Goal: Find specific page/section: Find specific page/section

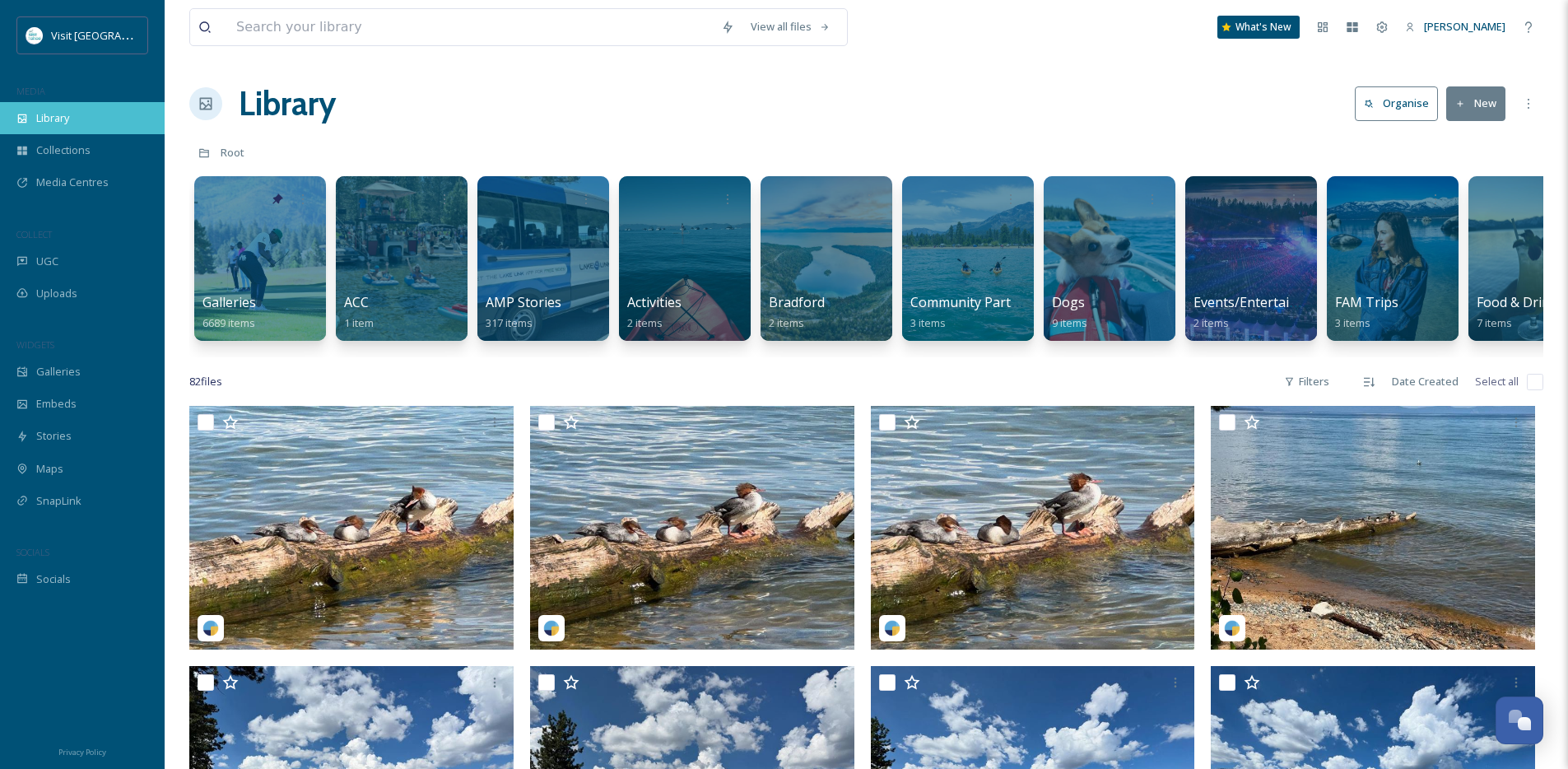
click at [57, 123] on span "Library" at bounding box center [53, 118] width 33 height 16
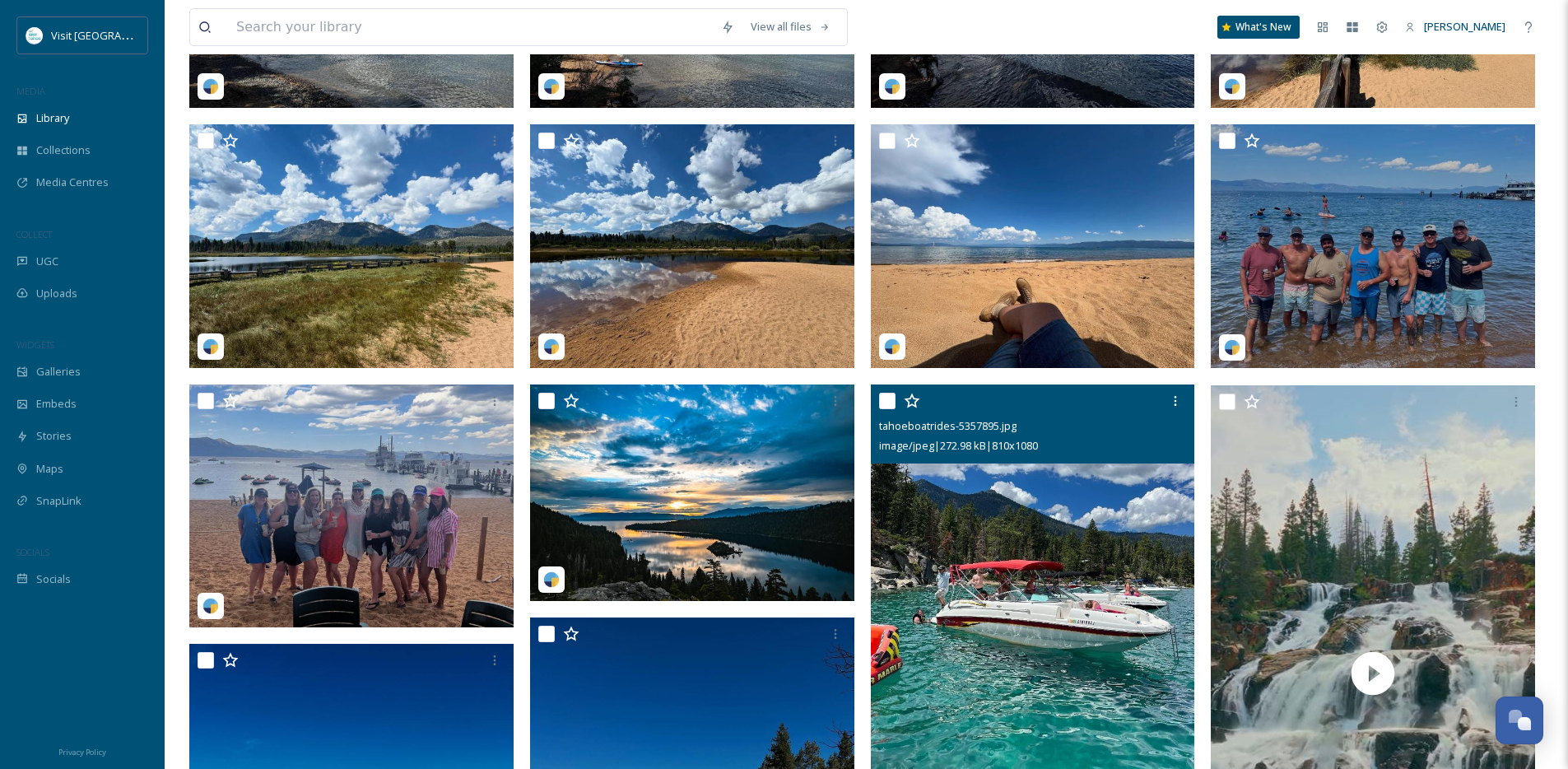
scroll to position [873, 0]
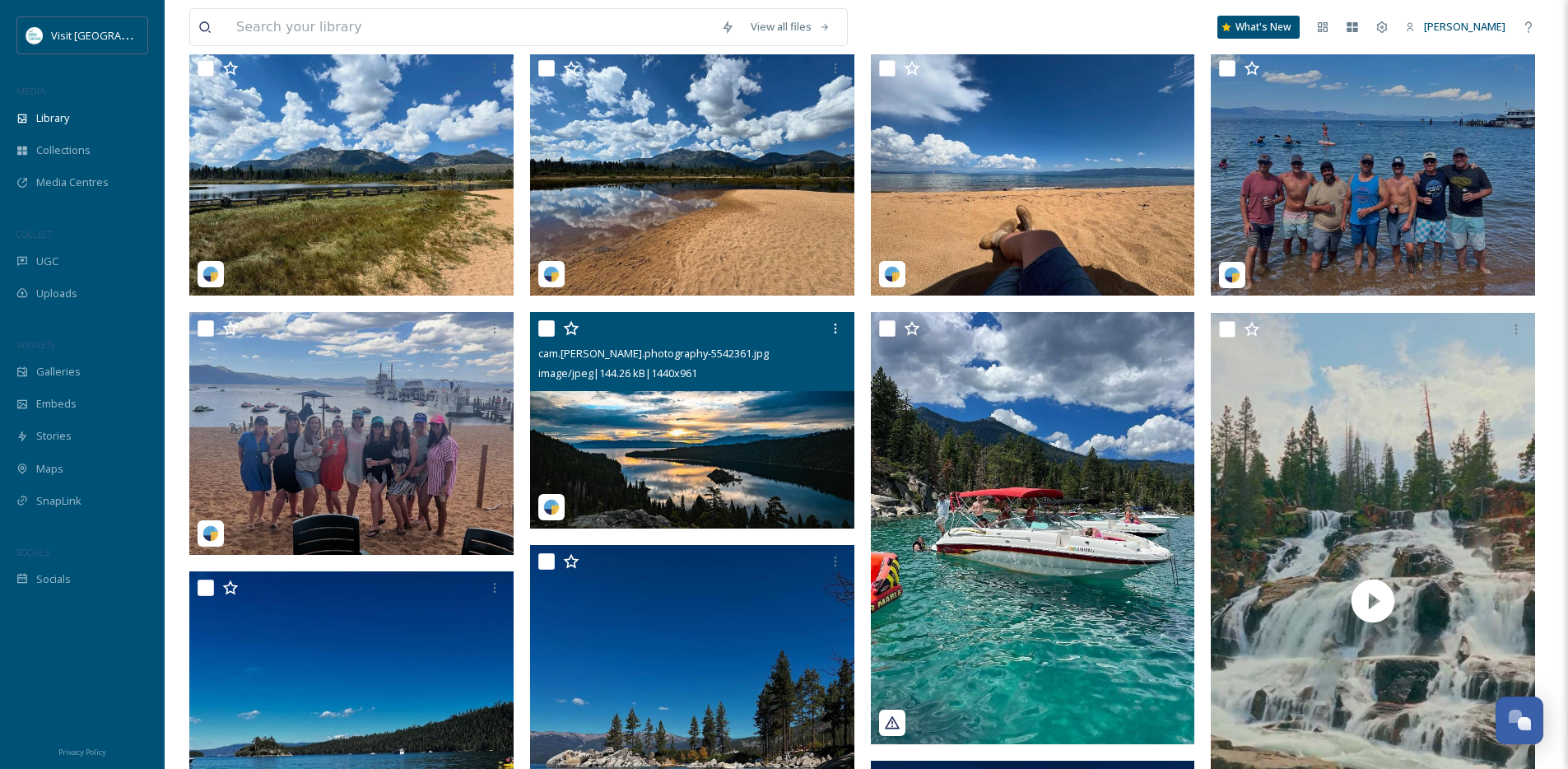
click at [685, 421] on img at bounding box center [693, 419] width 325 height 216
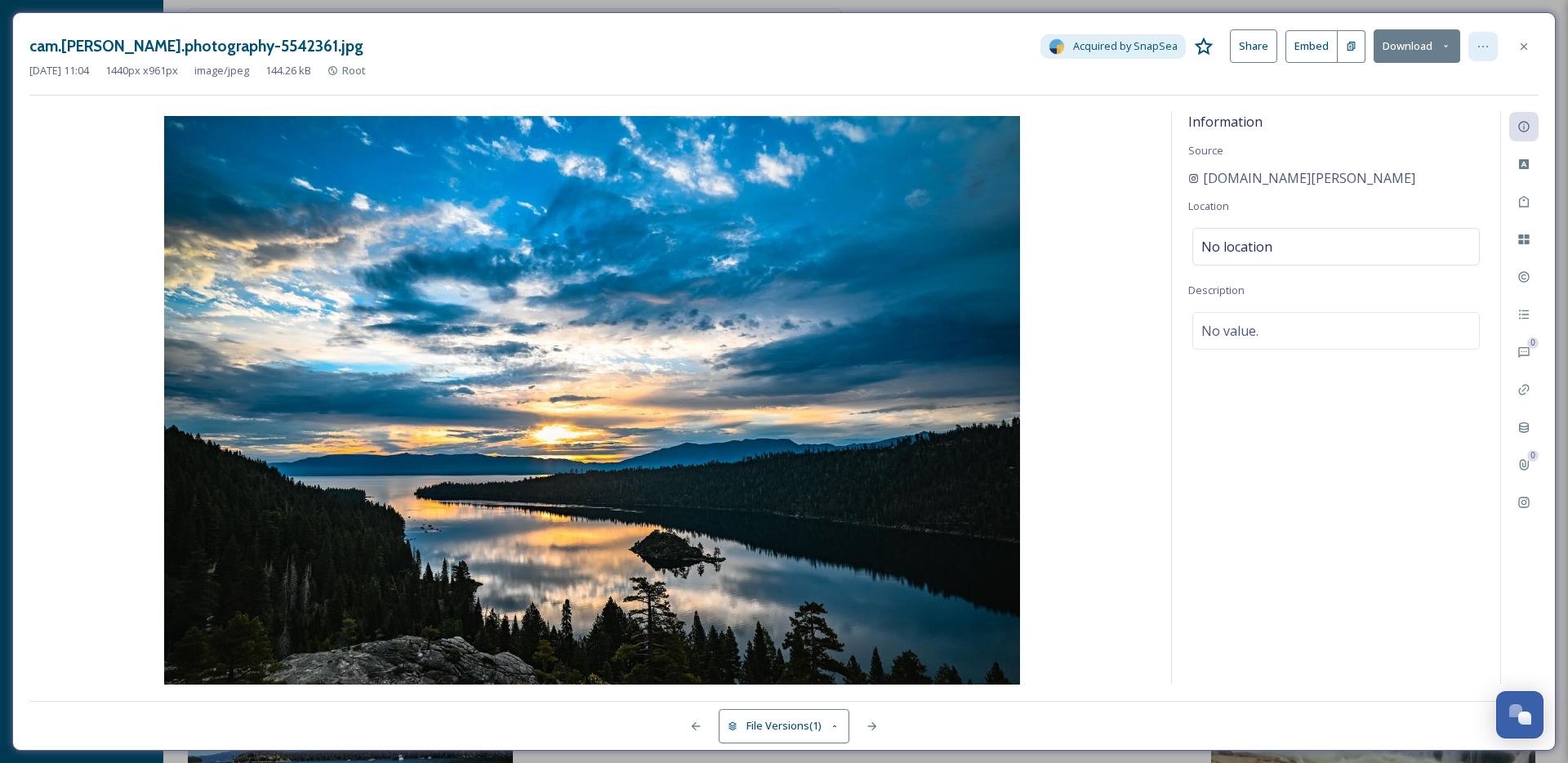
click at [1478, 51] on icon at bounding box center [1482, 46] width 13 height 13
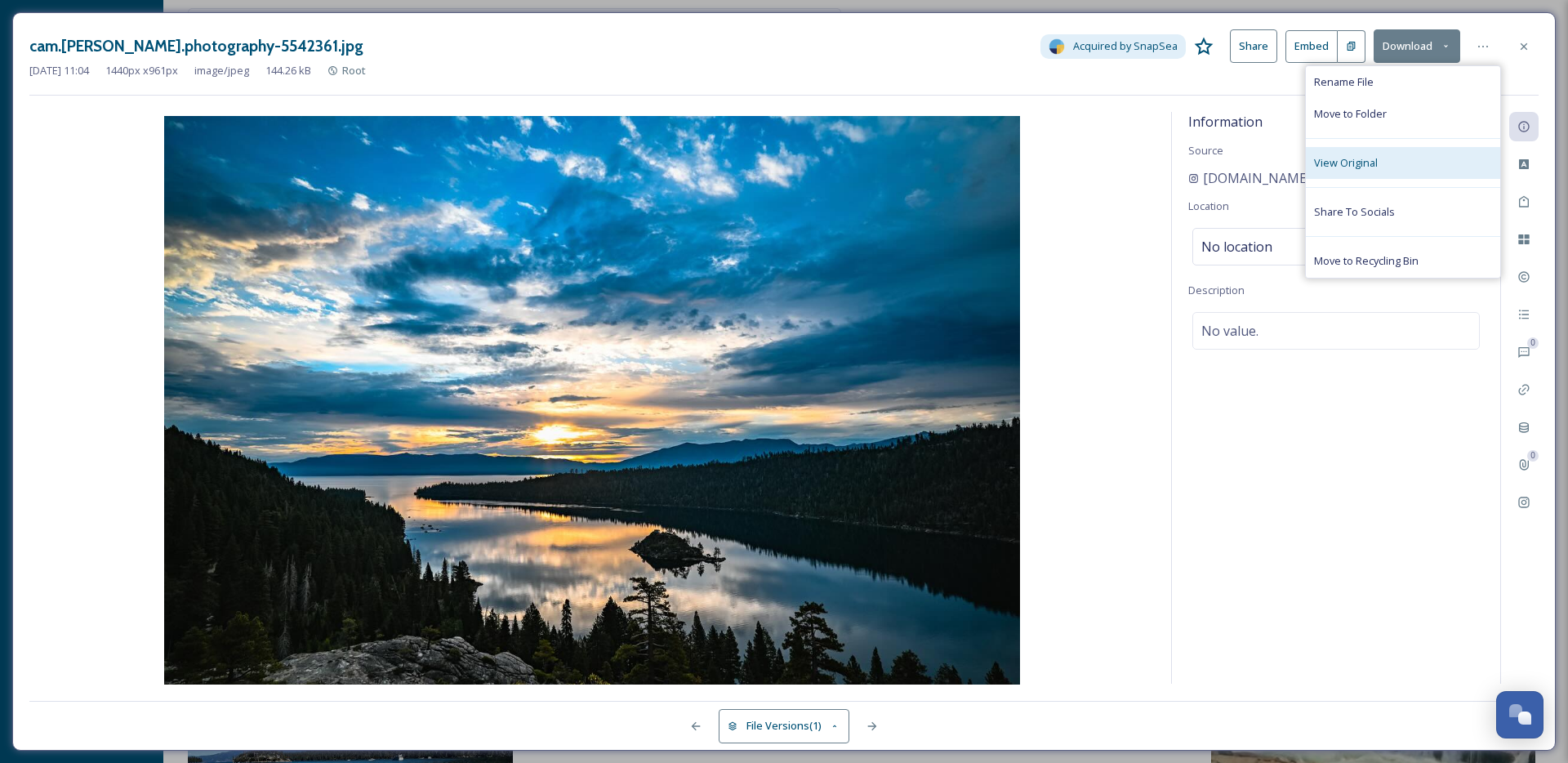
click at [1365, 171] on div "View Original" at bounding box center [1403, 163] width 195 height 32
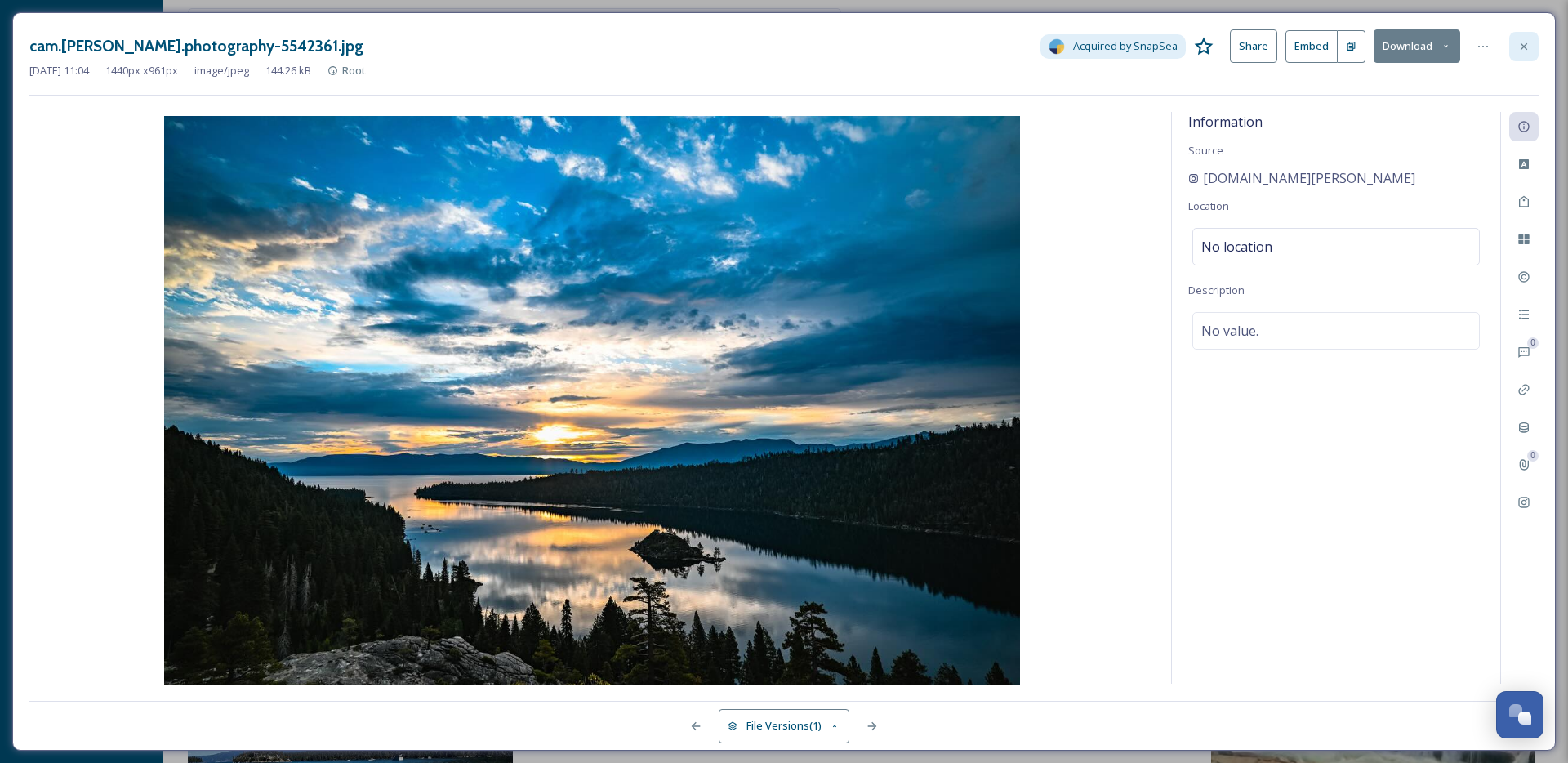
click at [1529, 44] on icon at bounding box center [1523, 46] width 13 height 13
